Goal: Information Seeking & Learning: Find specific fact

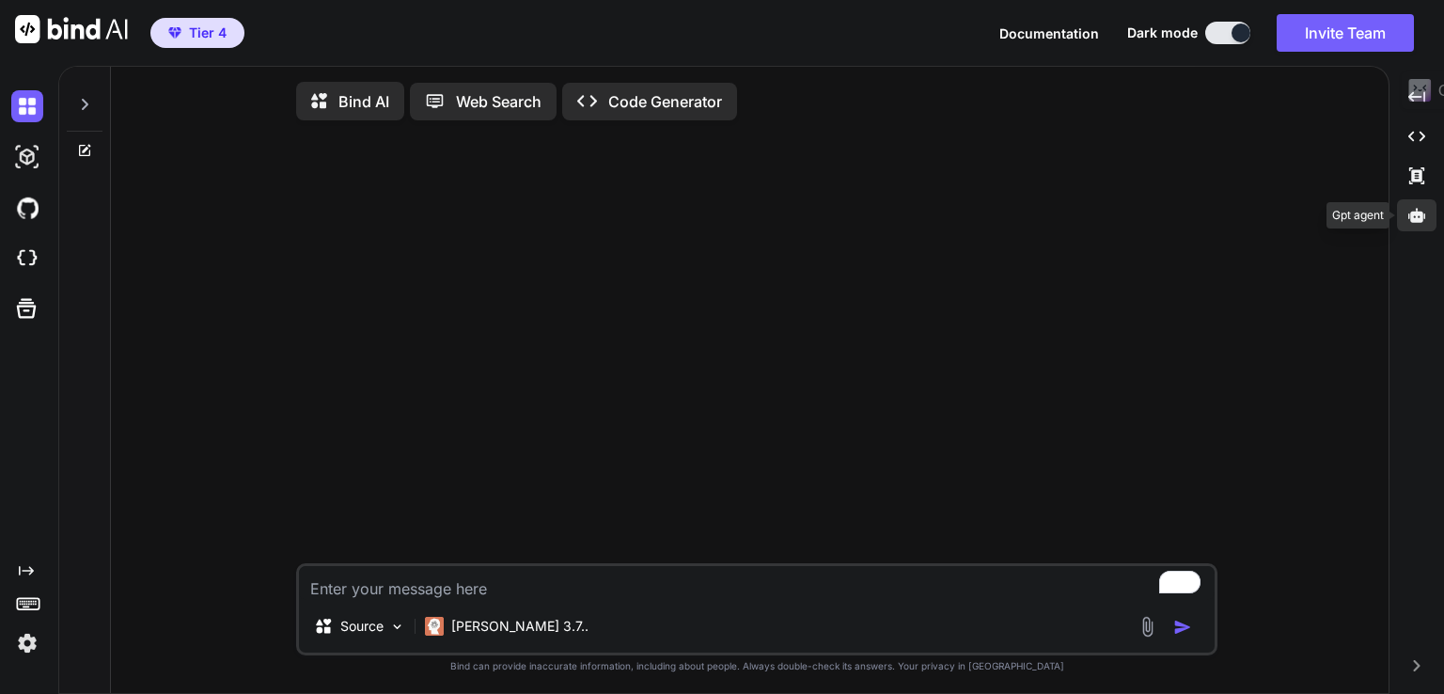
click at [1417, 223] on div at bounding box center [1416, 215] width 39 height 32
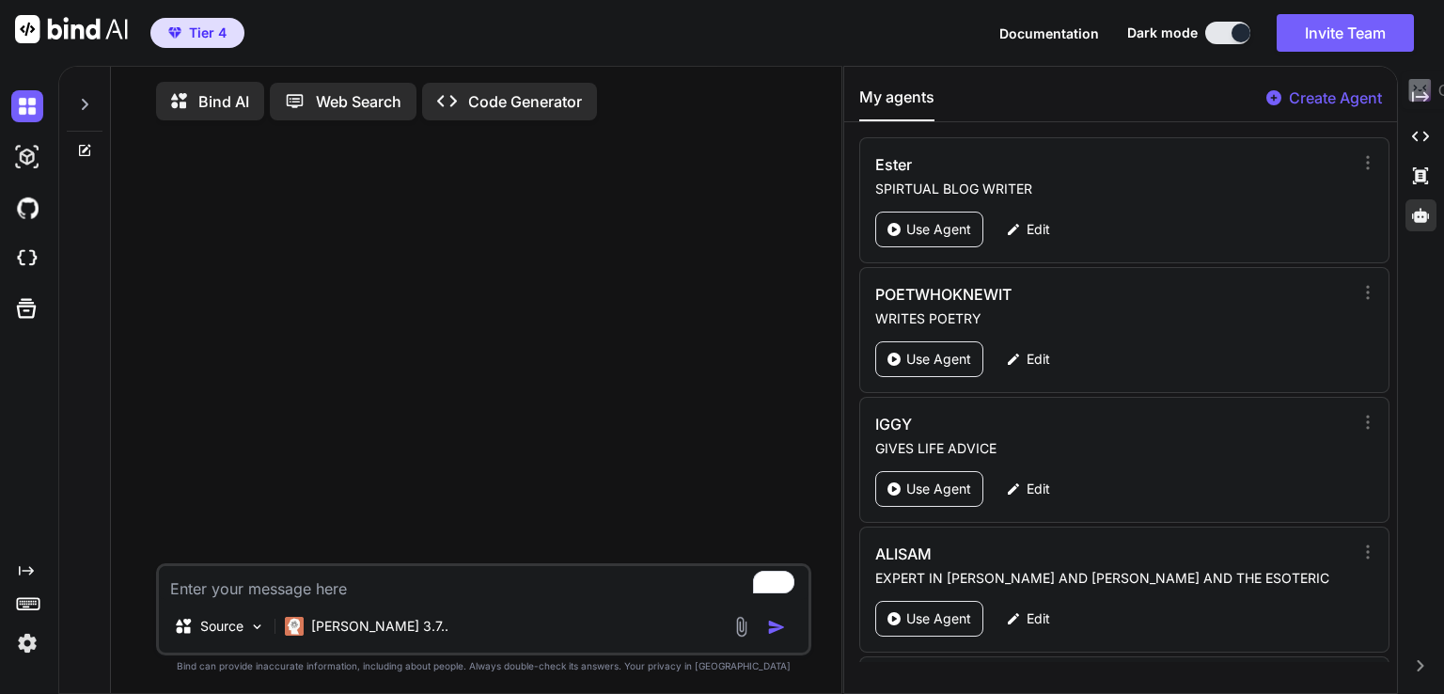
drag, startPoint x: 1387, startPoint y: 152, endPoint x: 1393, endPoint y: 184, distance: 32.4
click at [1393, 184] on div "Ester SPIRTUAL BLOG WRITER Use Agent Edit POETWHOKNEWIT WRITES POETRY Use Agent…" at bounding box center [1120, 399] width 553 height 524
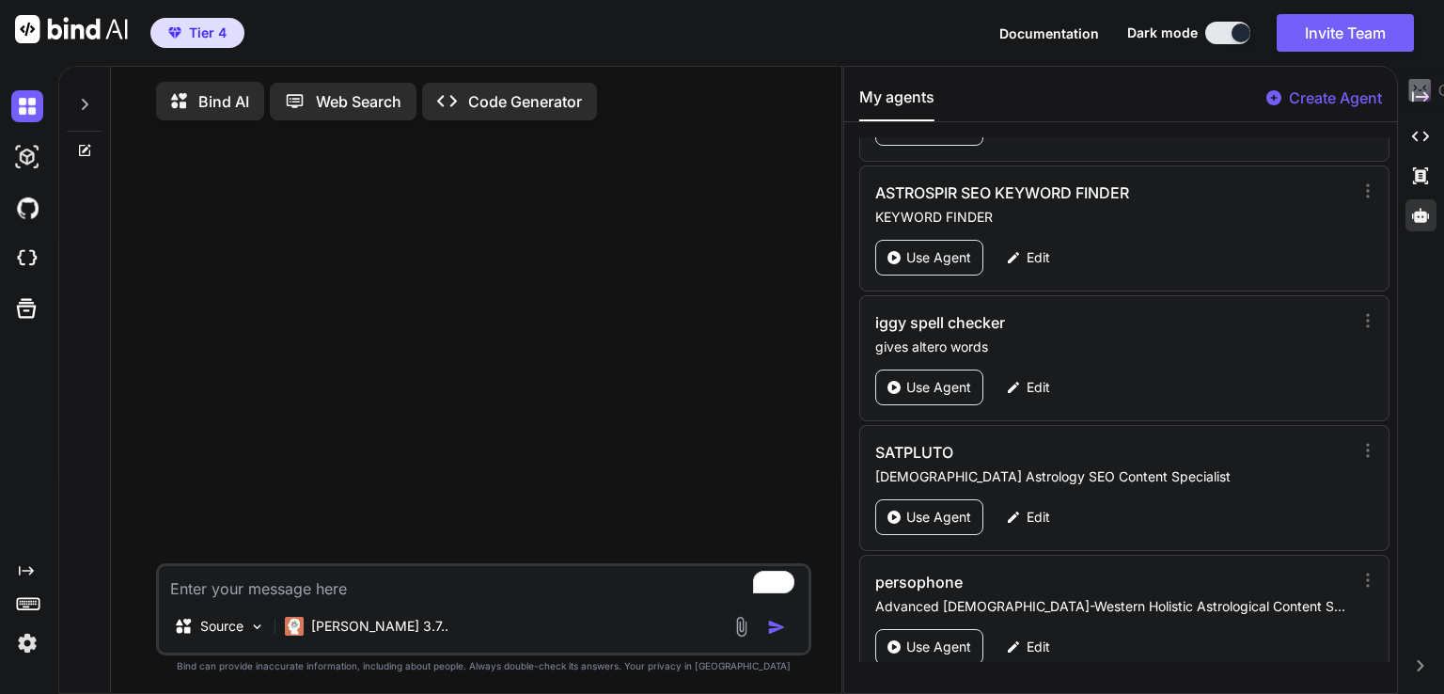
scroll to position [1638, 0]
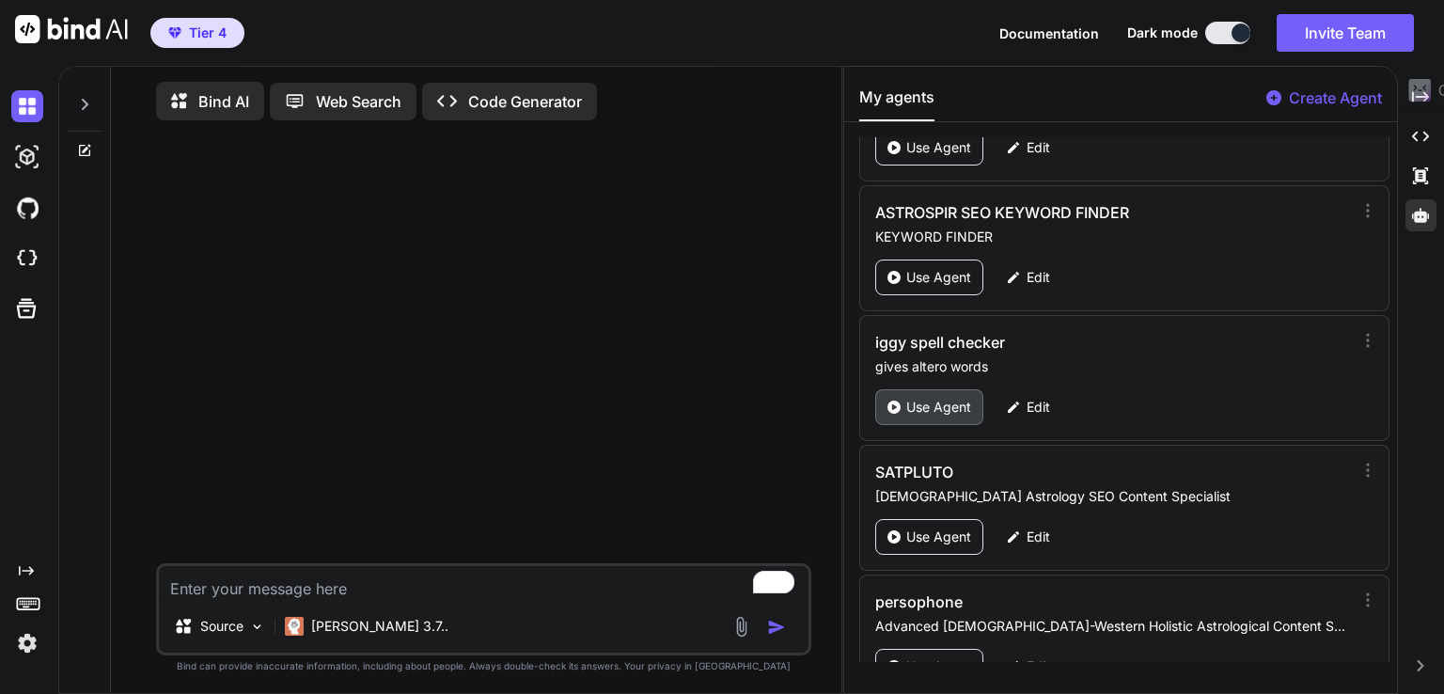
click at [909, 398] on p "Use Agent" at bounding box center [938, 407] width 65 height 19
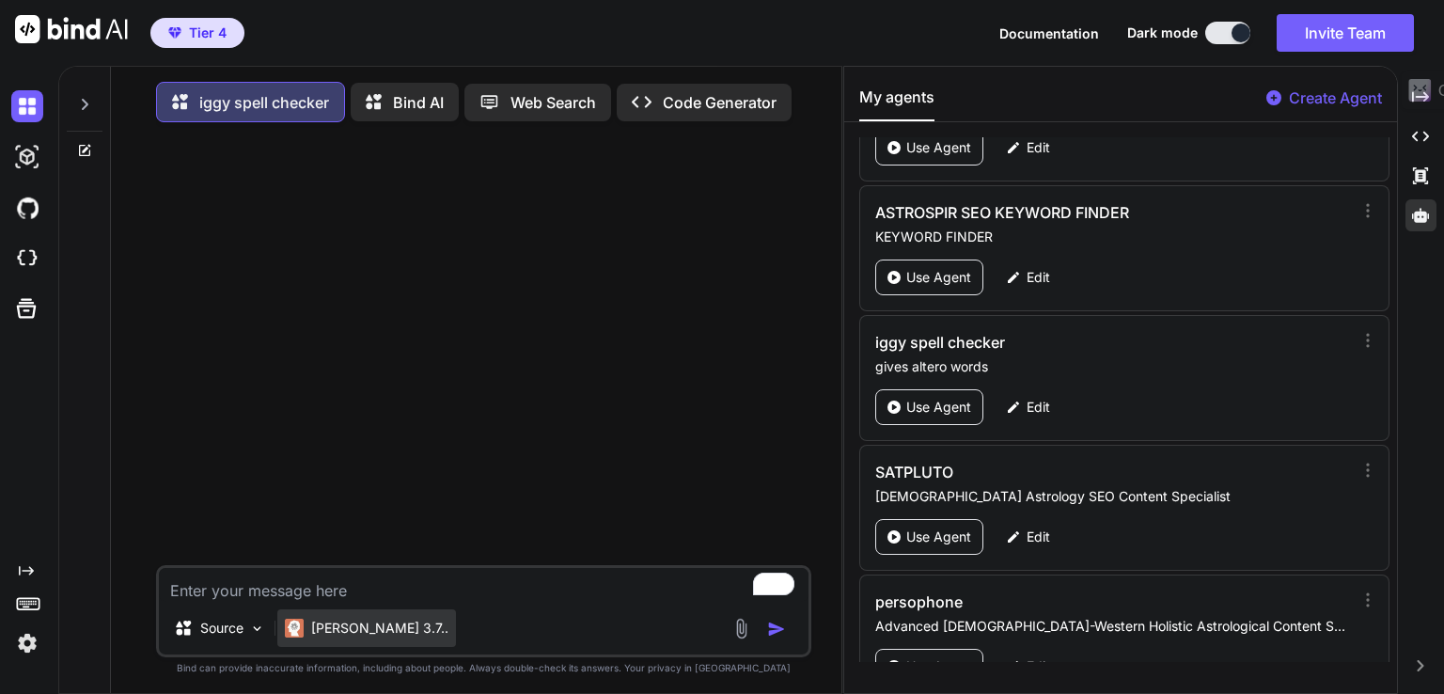
click at [352, 622] on p "Claude 3.7.." at bounding box center [379, 627] width 137 height 19
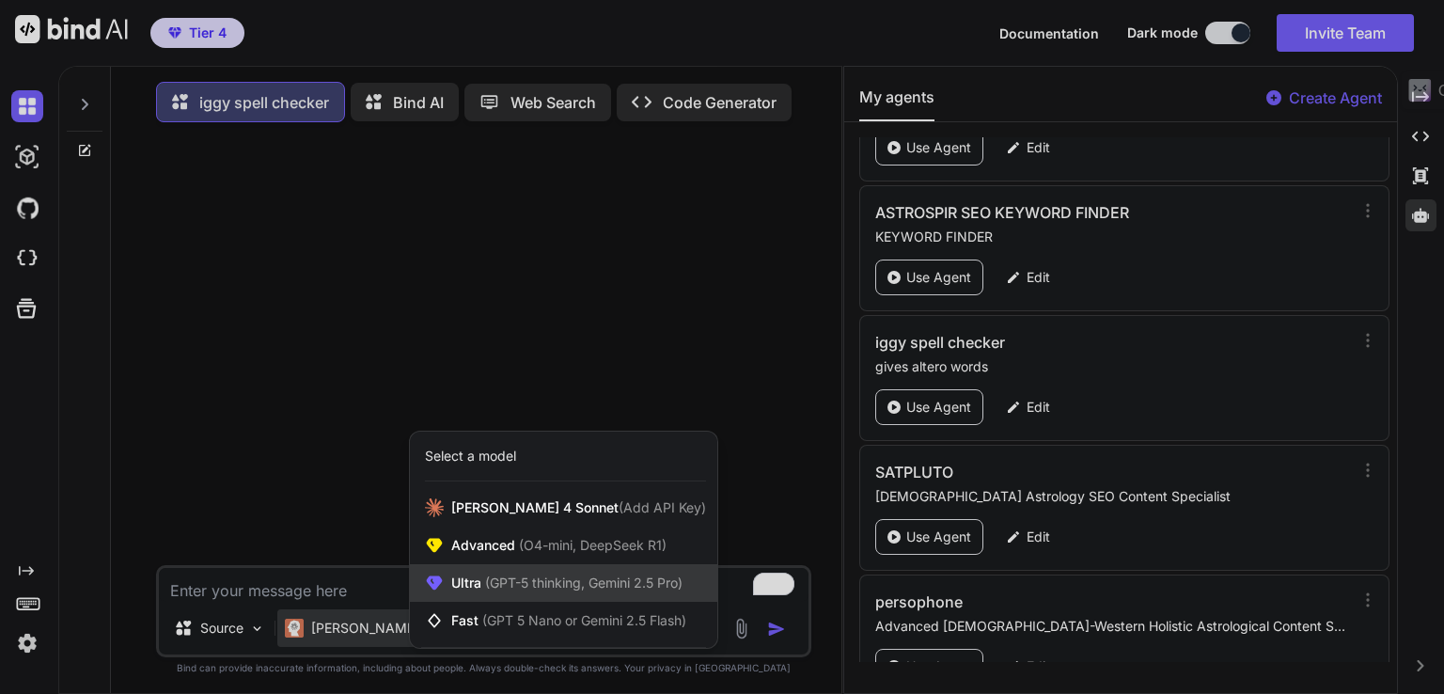
click at [541, 580] on span "(GPT-5 thinking, Gemini 2.5 Pro)" at bounding box center [581, 582] width 201 height 16
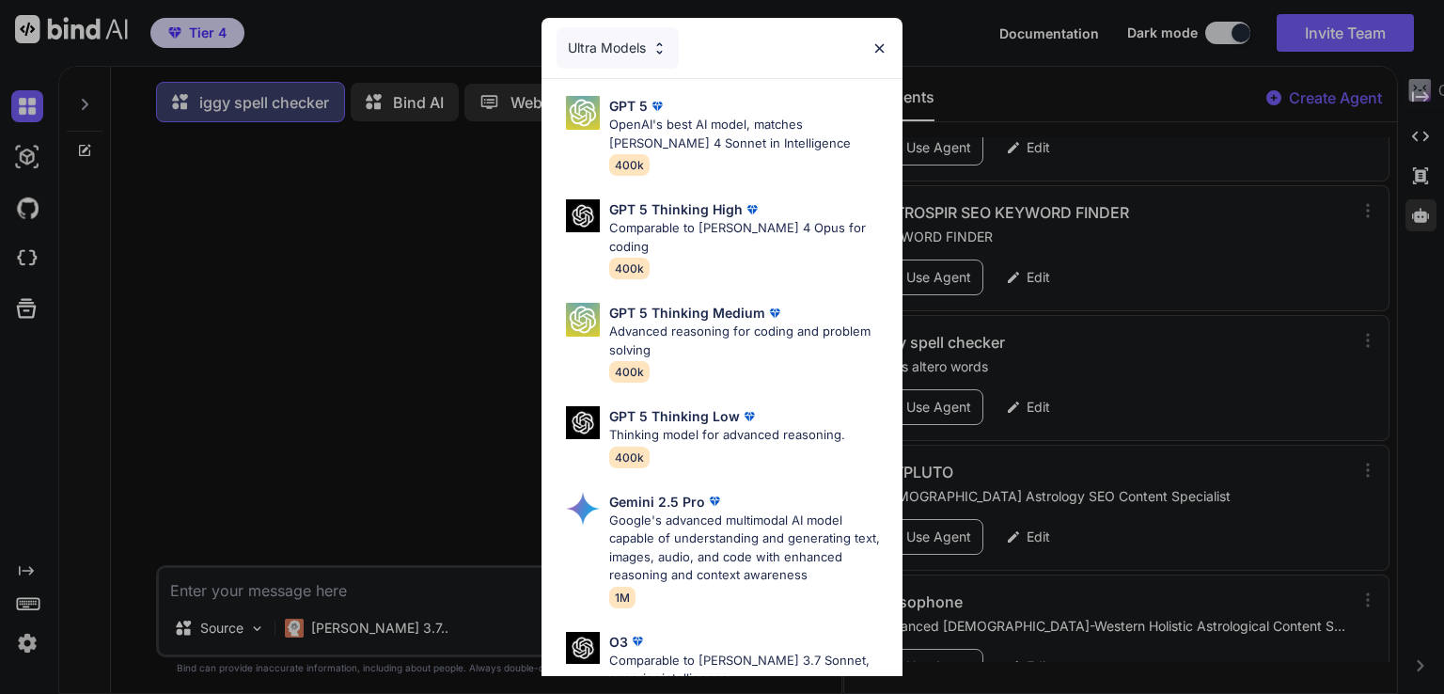
click at [699, 139] on p "OpenAI's best AI model, matches Claude 4 Sonnet in Intelligence" at bounding box center [748, 134] width 278 height 37
type textarea "x"
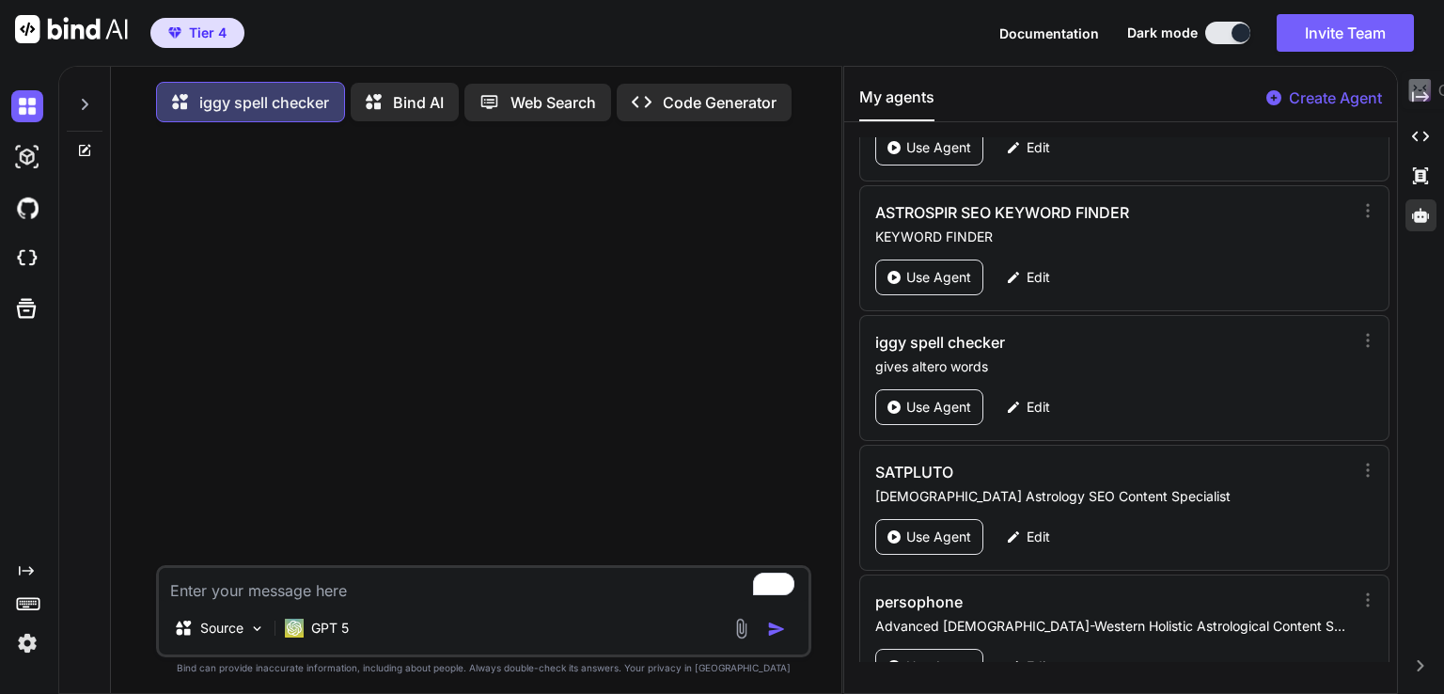
click at [292, 594] on textarea "To enrich screen reader interactions, please activate Accessibility in Grammarl…" at bounding box center [483, 585] width 649 height 34
paste textarea "remarkable"
type textarea "remarkable"
type textarea "x"
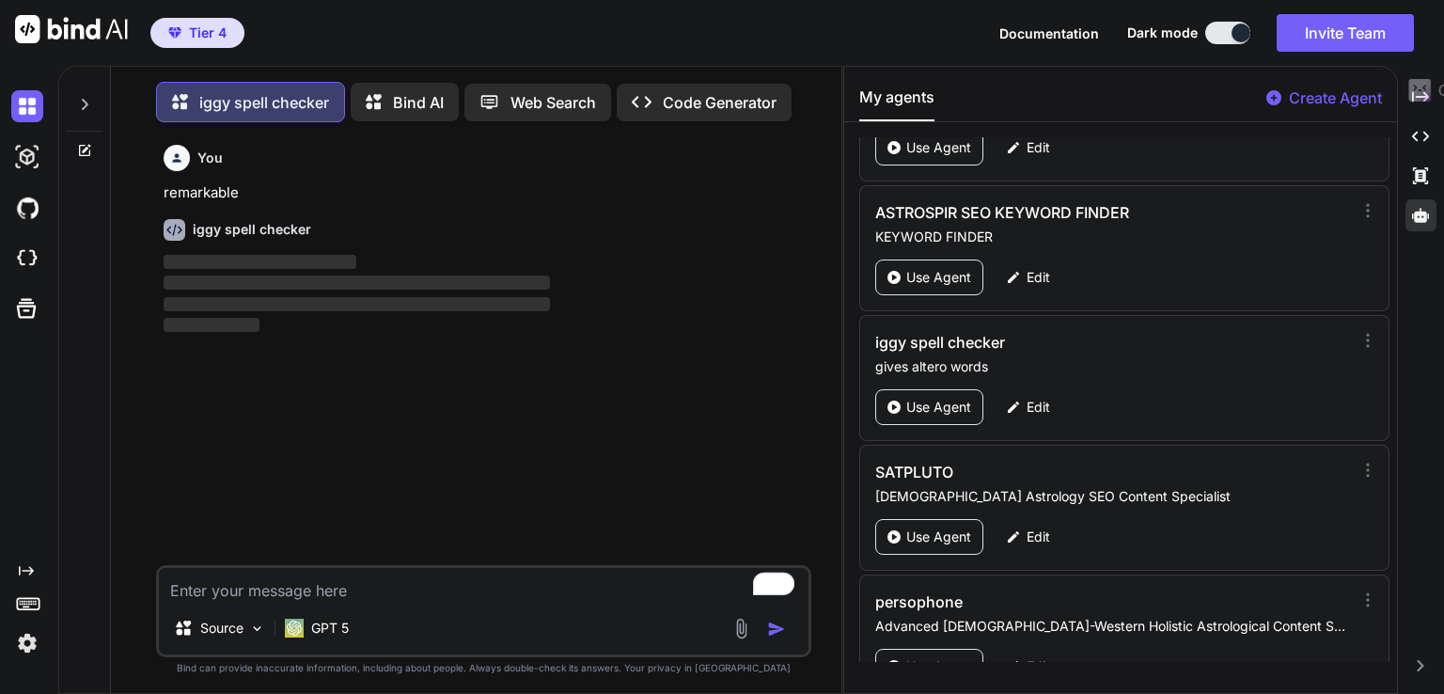
scroll to position [8, 0]
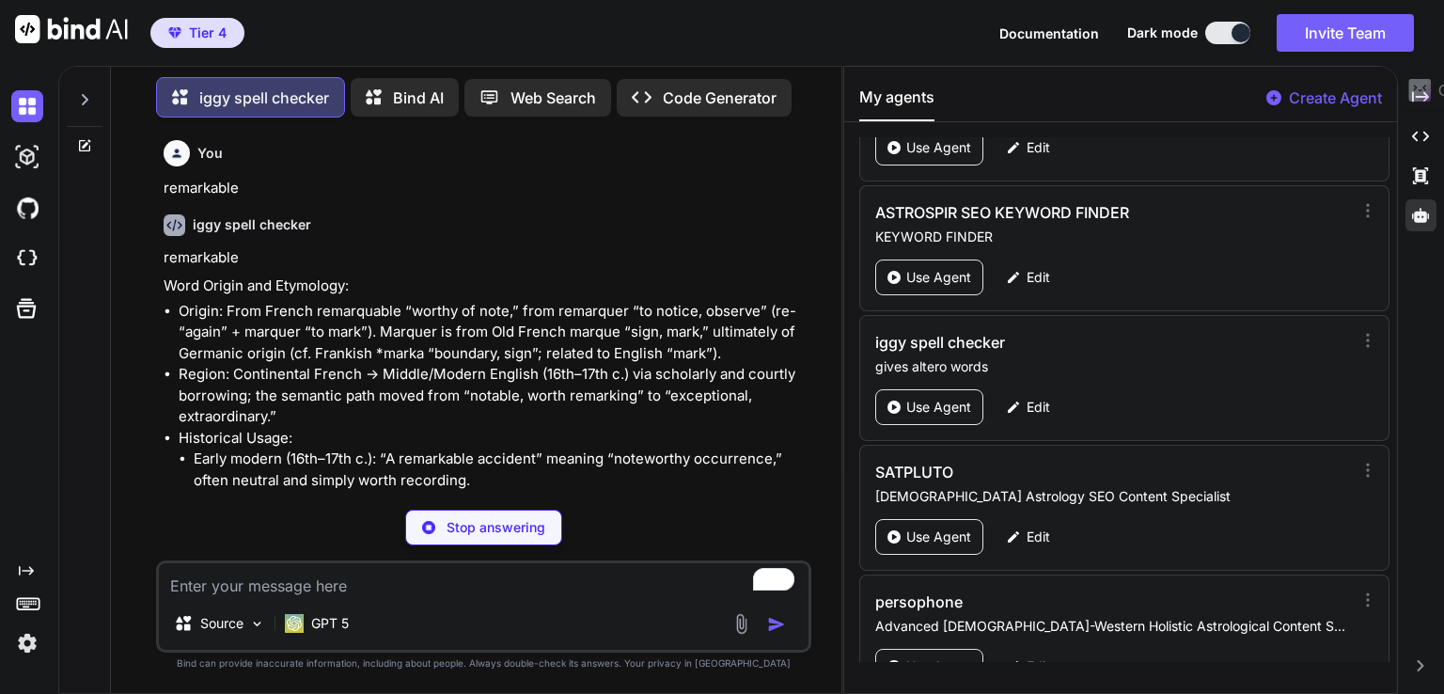
type textarea "x"
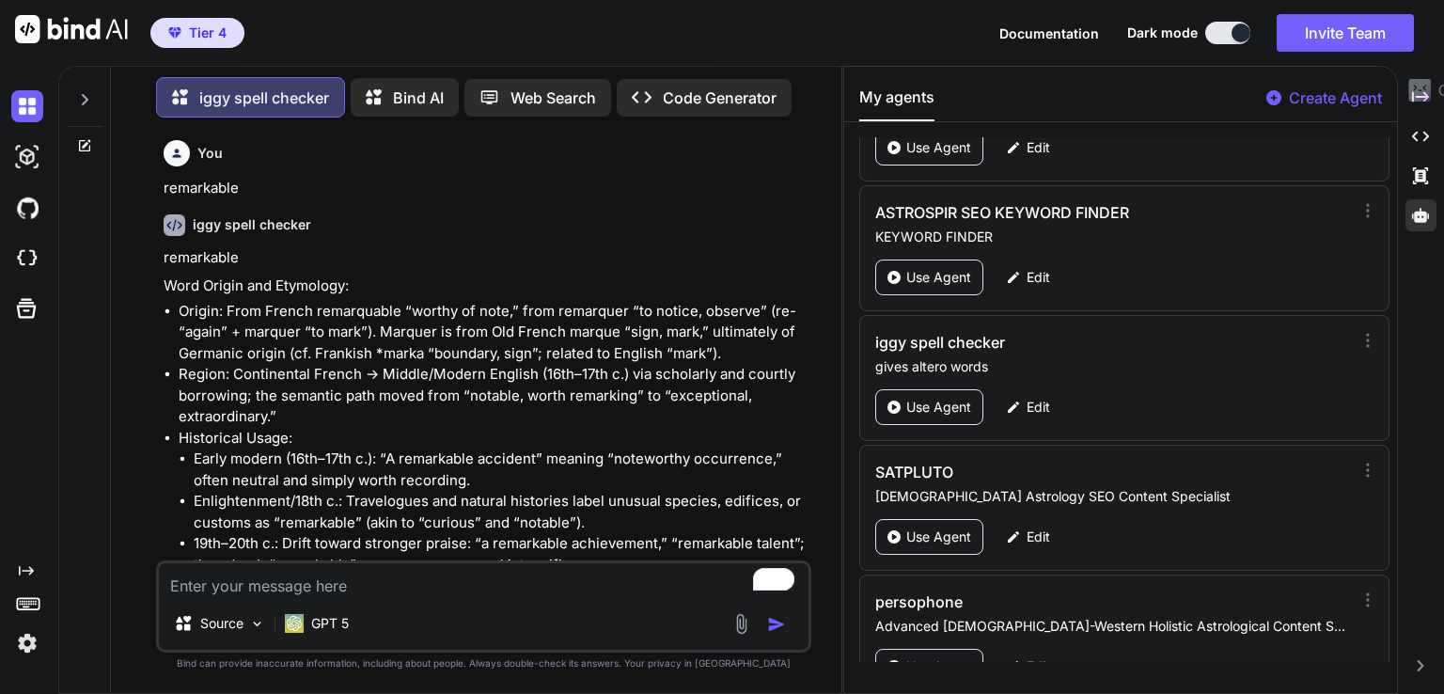
click at [644, 329] on li "Origin: From French remarquable “worthy of note,” from remarquer “to notice, ob…" at bounding box center [493, 333] width 629 height 64
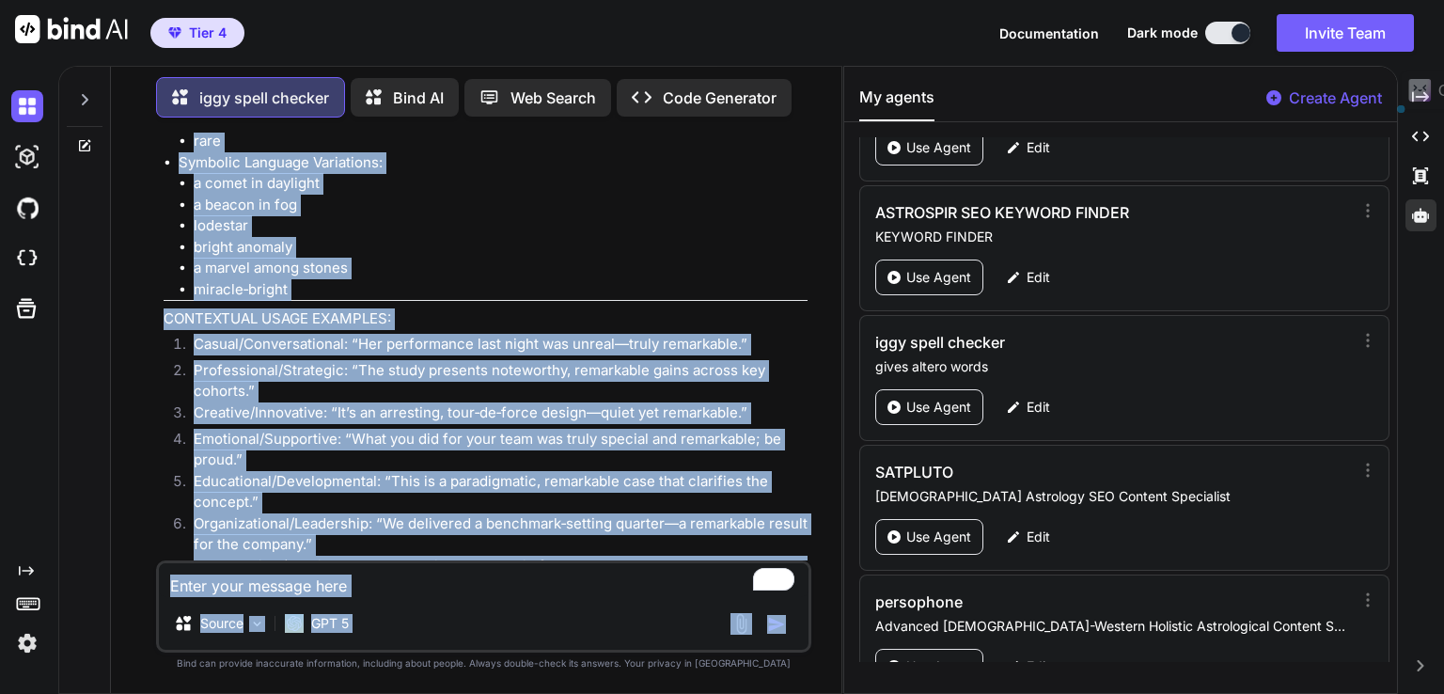
scroll to position [3304, 0]
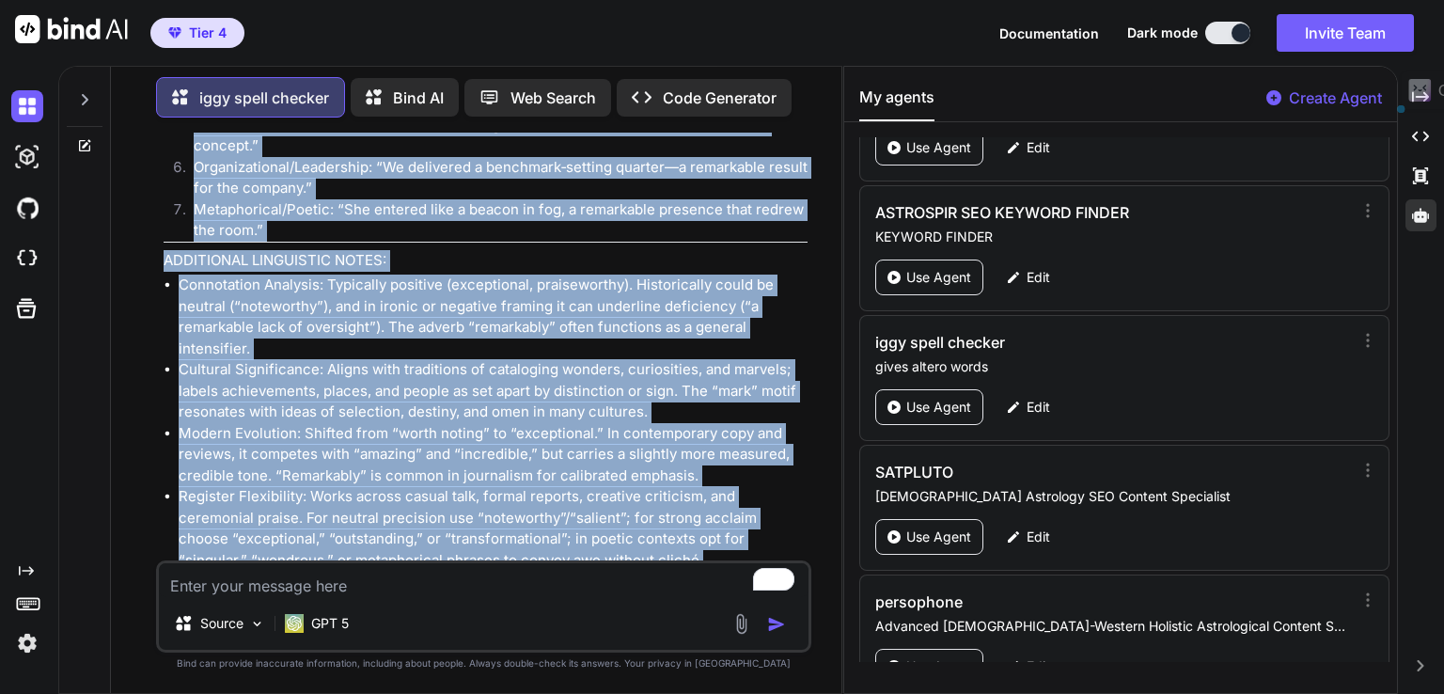
drag, startPoint x: 164, startPoint y: 260, endPoint x: 658, endPoint y: 510, distance: 553.1
copy div "remarkable Word Origin and Etymology: Origin: From French remarquable “worthy o…"
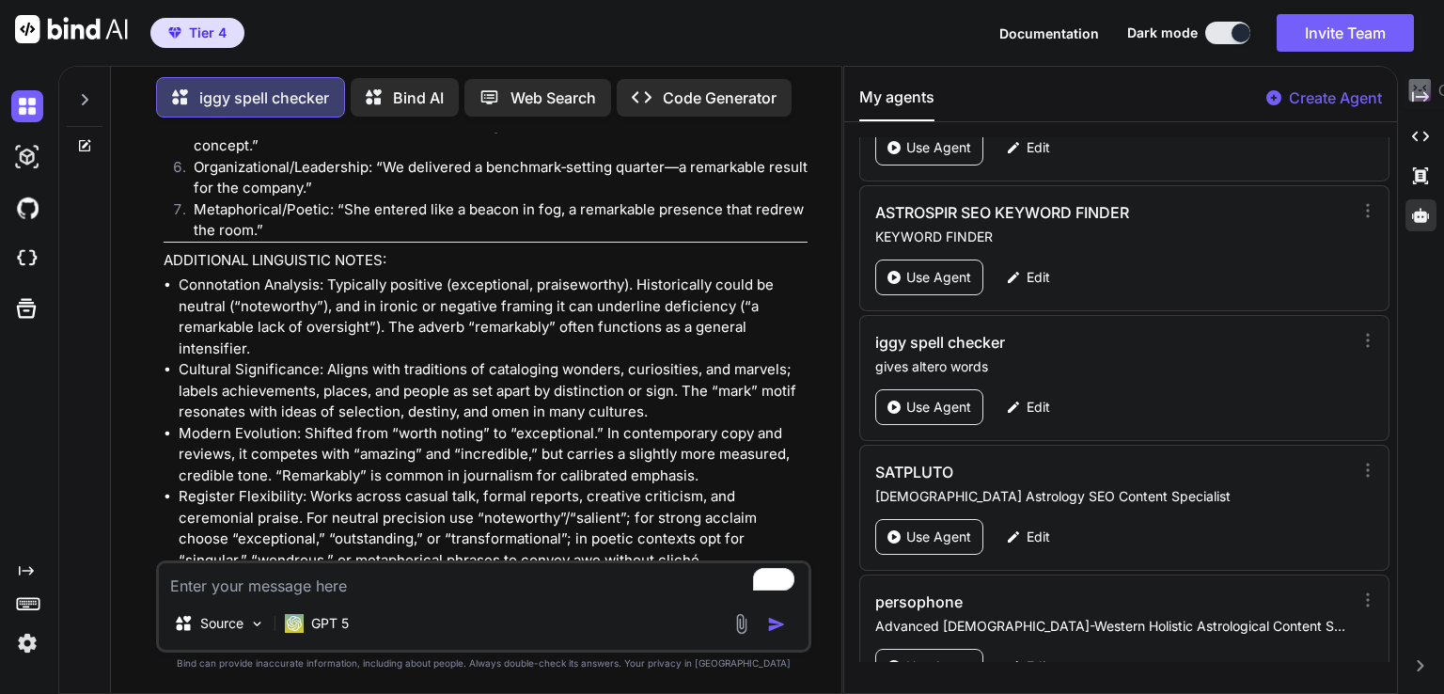
paste textarea "wane"
type textarea "wane"
type textarea "x"
type textarea "wane"
click at [772, 626] on img "button" at bounding box center [776, 624] width 19 height 19
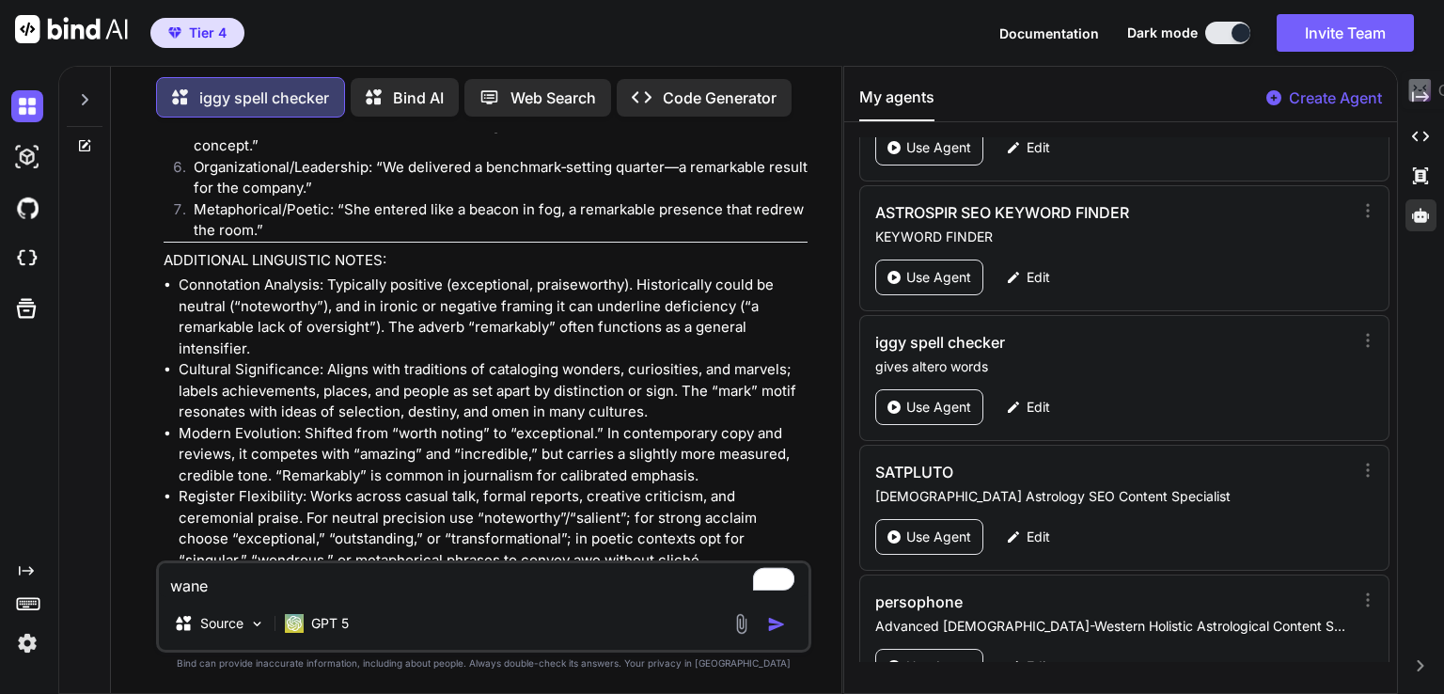
scroll to position [3502, 0]
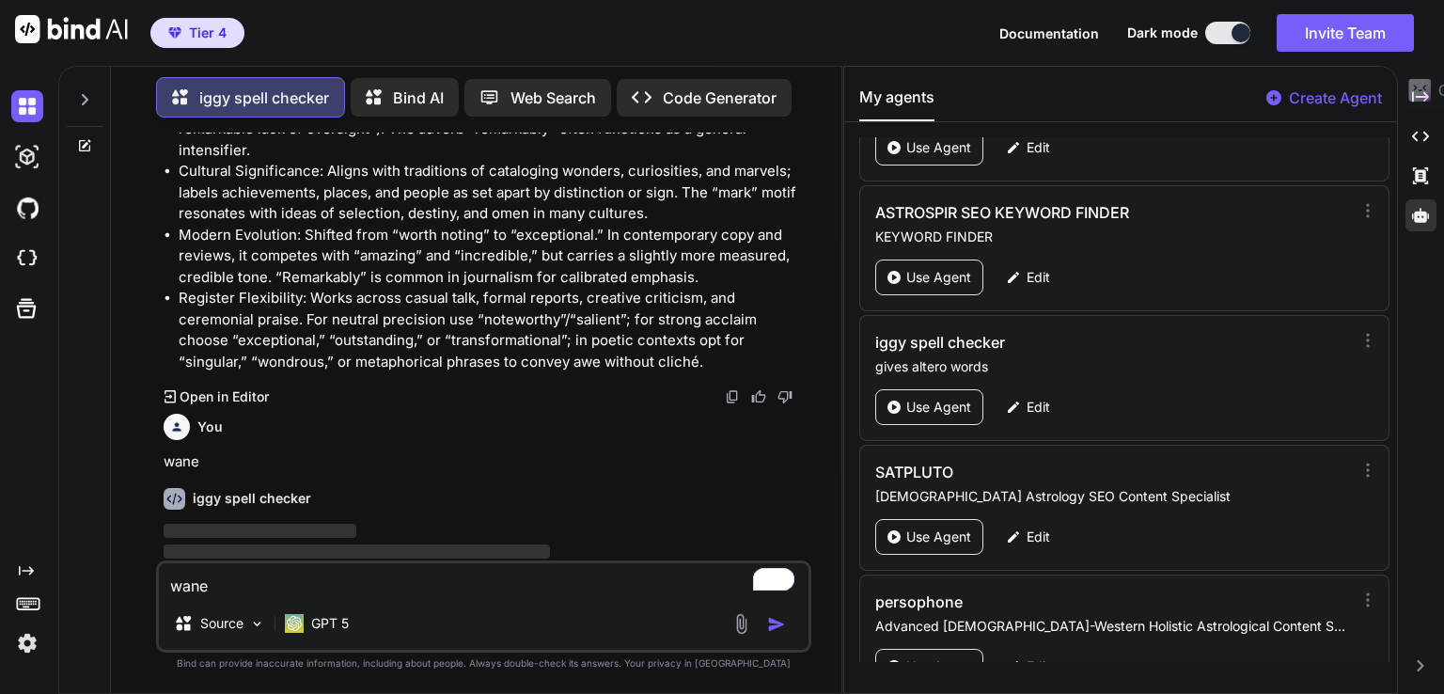
type textarea "x"
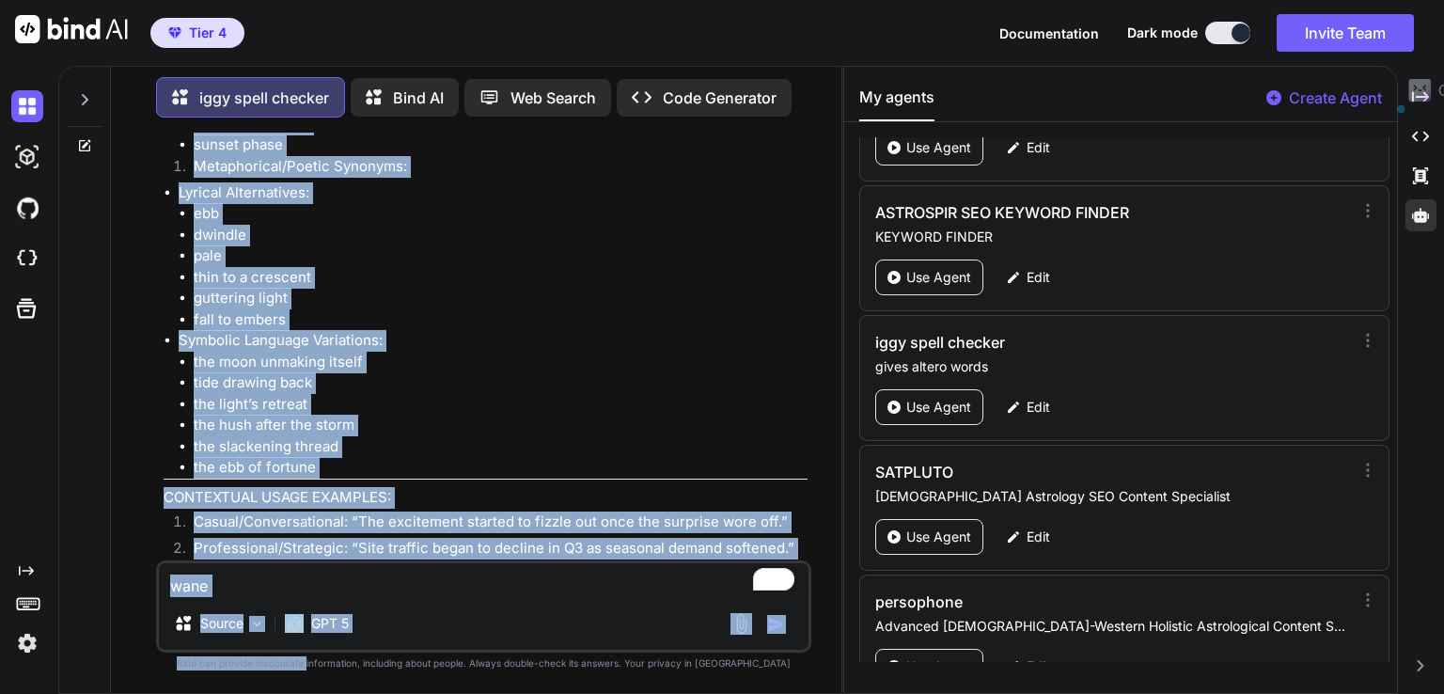
scroll to position [7041, 0]
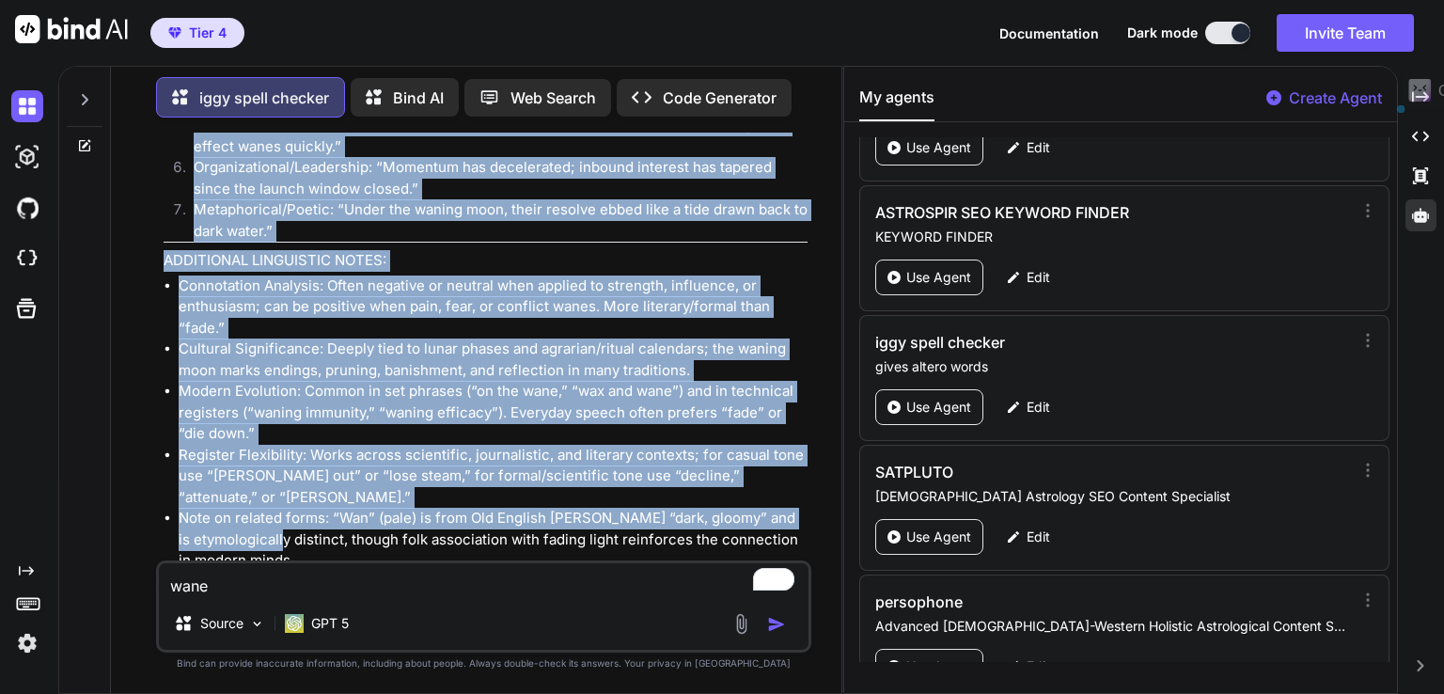
drag, startPoint x: 165, startPoint y: 486, endPoint x: 321, endPoint y: 506, distance: 157.3
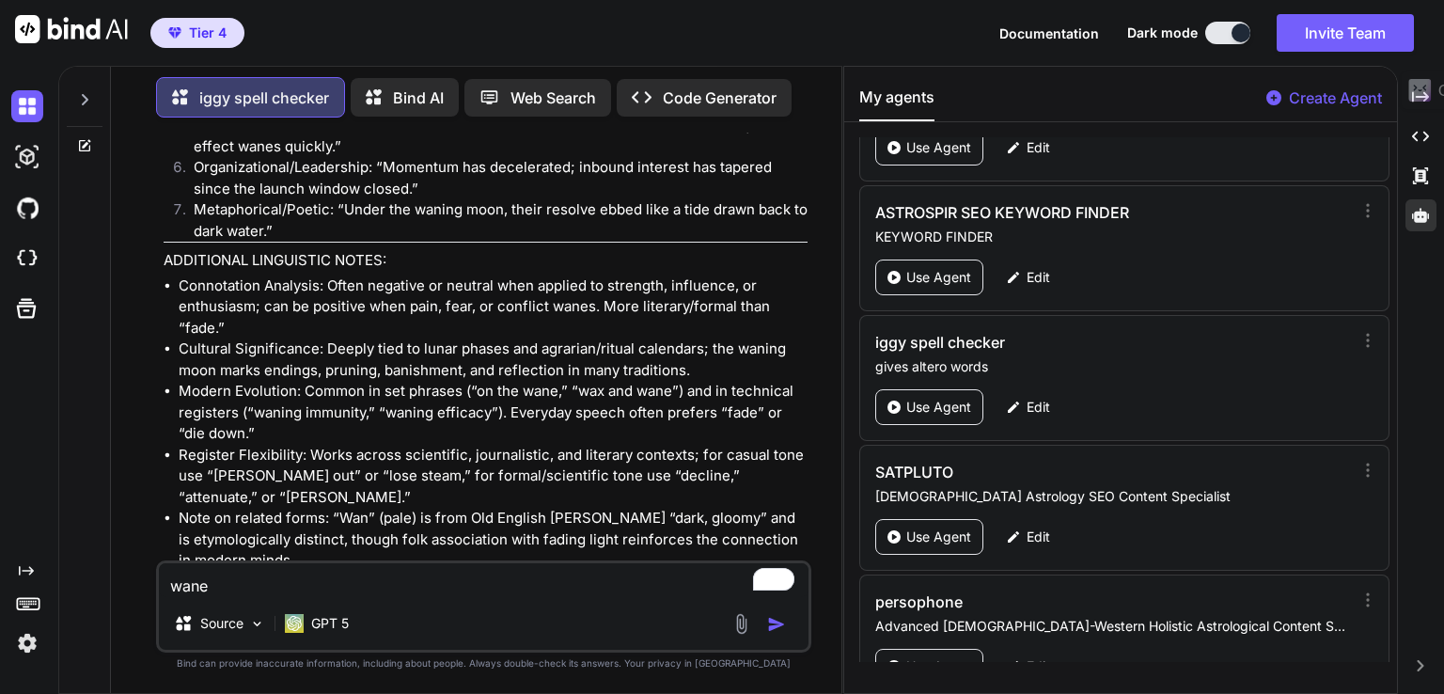
click at [315, 508] on li "Note on related forms: “Wan” (pale) is from Old English wann “dark, gloomy” and…" at bounding box center [493, 540] width 629 height 64
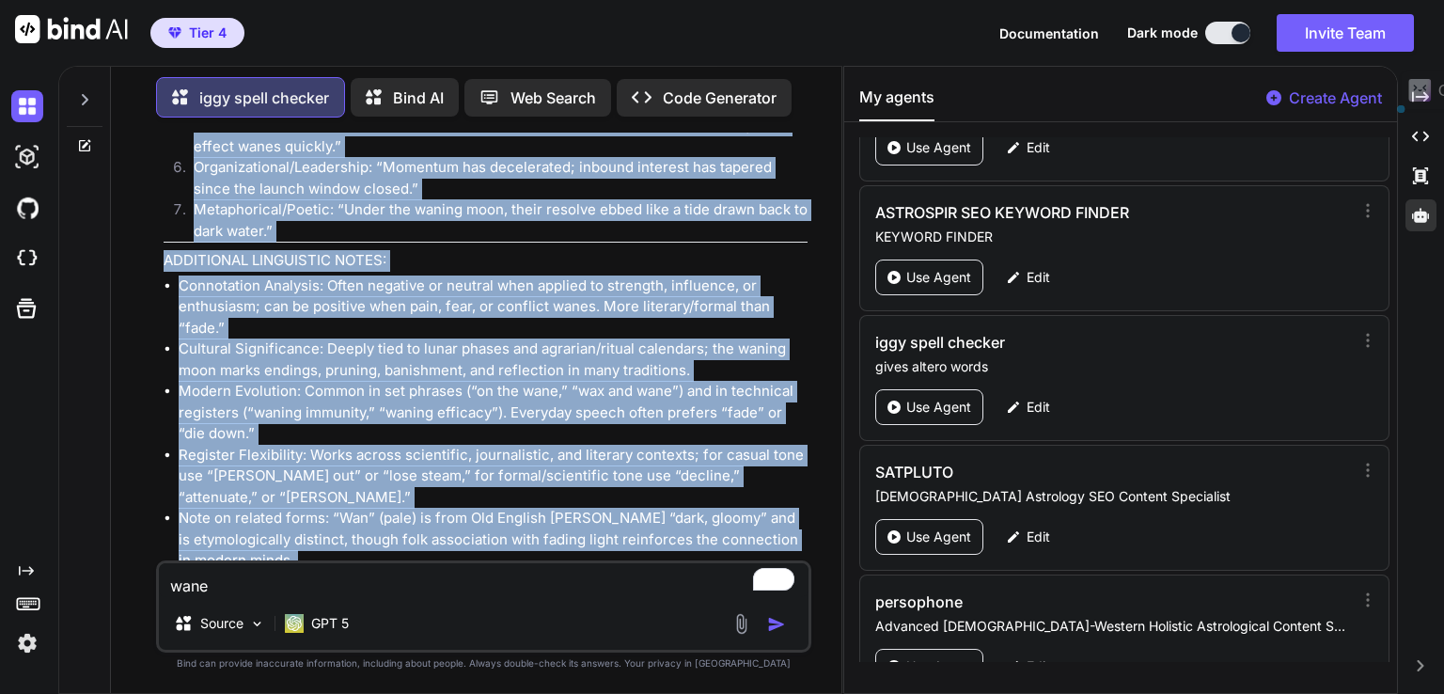
drag, startPoint x: 163, startPoint y: 319, endPoint x: 354, endPoint y: 528, distance: 284.1
copy div "wane Word Origin and Etymology: Origin: Old English wanian “to lessen, diminish…"
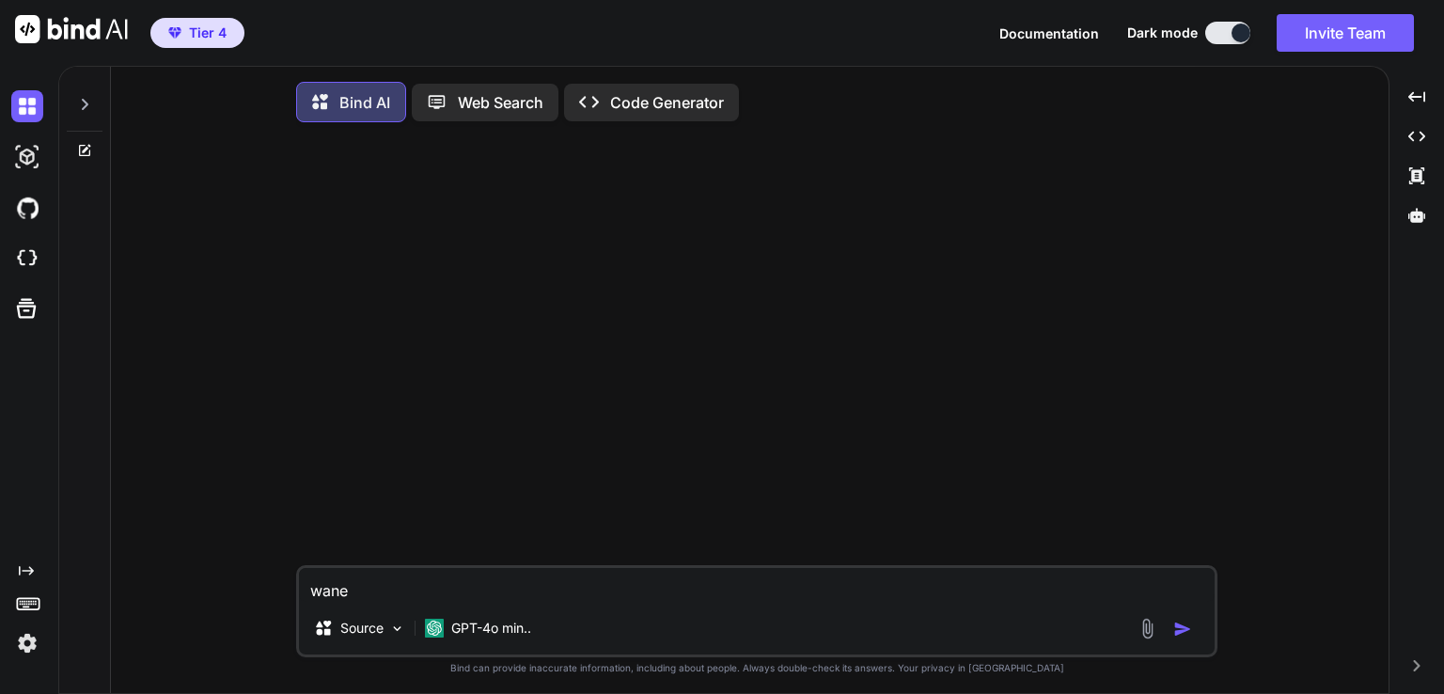
type textarea "x"
